Goal: Transaction & Acquisition: Subscribe to service/newsletter

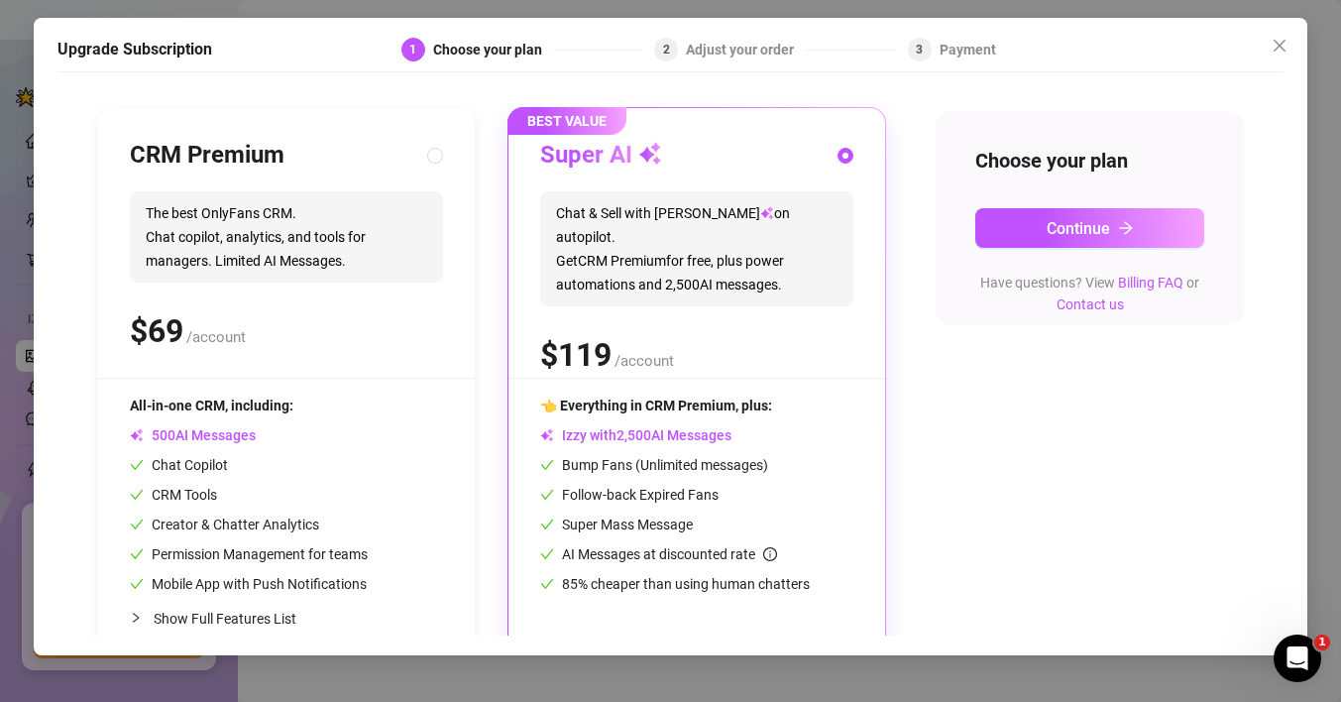
scroll to position [221, 0]
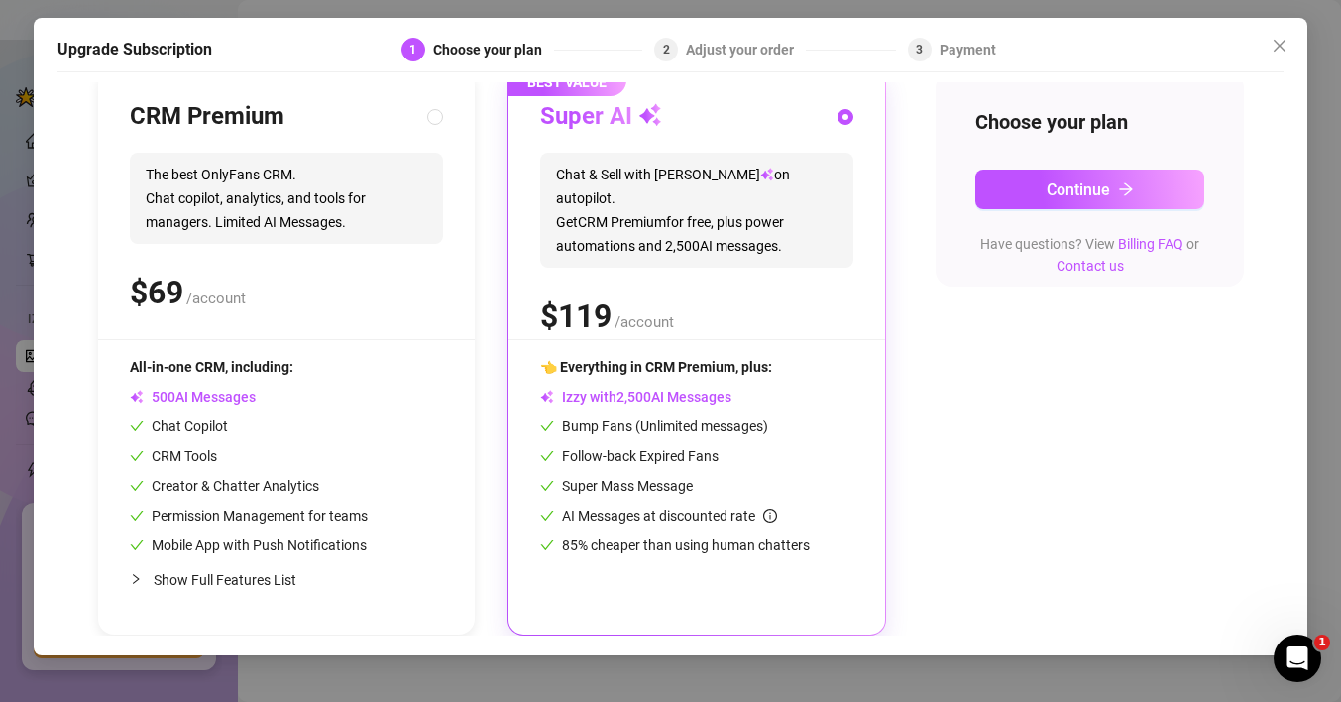
click at [697, 237] on span "0" at bounding box center [696, 246] width 8 height 18
click at [1032, 217] on div "Choose your plan Continue Have questions? View Billing FAQ or Contact us" at bounding box center [1089, 179] width 308 height 215
click at [1032, 209] on div "Choose your plan Continue Have questions? View Billing FAQ or Contact us" at bounding box center [1089, 179] width 308 height 215
click at [1028, 198] on button "Continue" at bounding box center [1089, 189] width 229 height 40
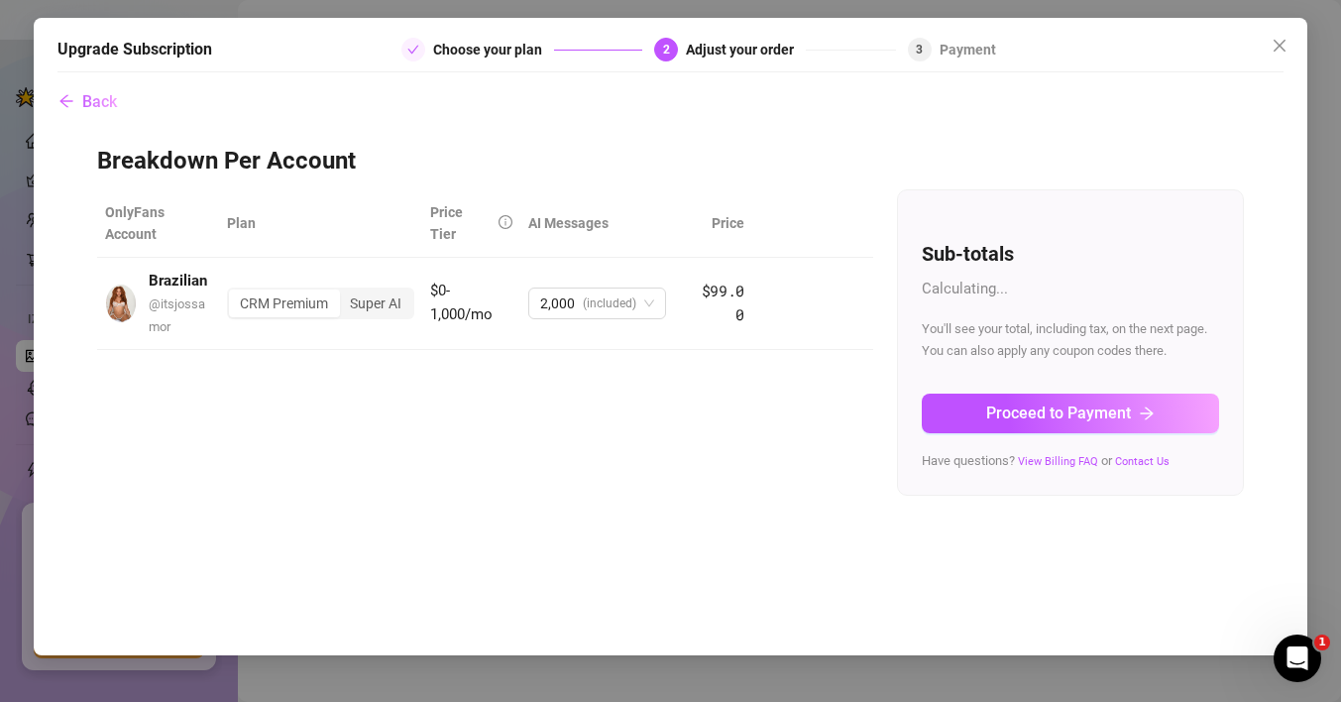
scroll to position [0, 0]
